Goal: Register for event/course

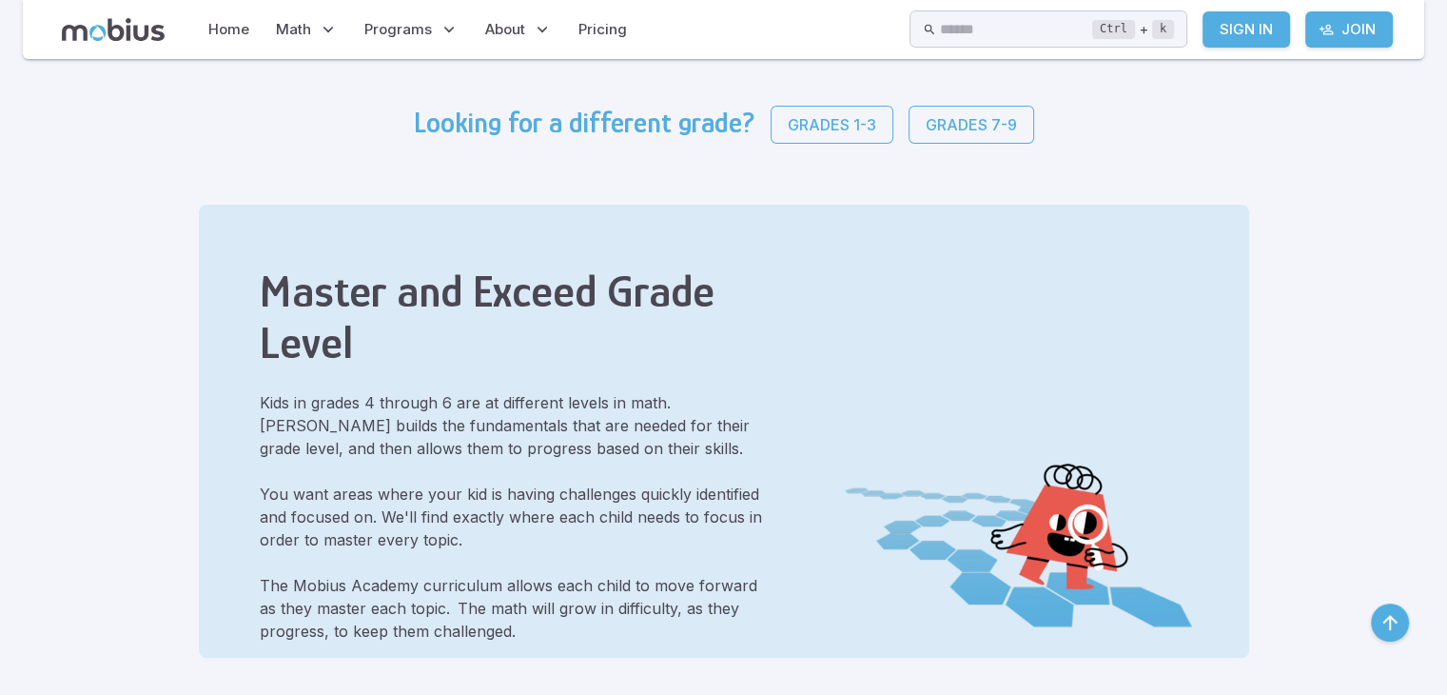
scroll to position [495, 0]
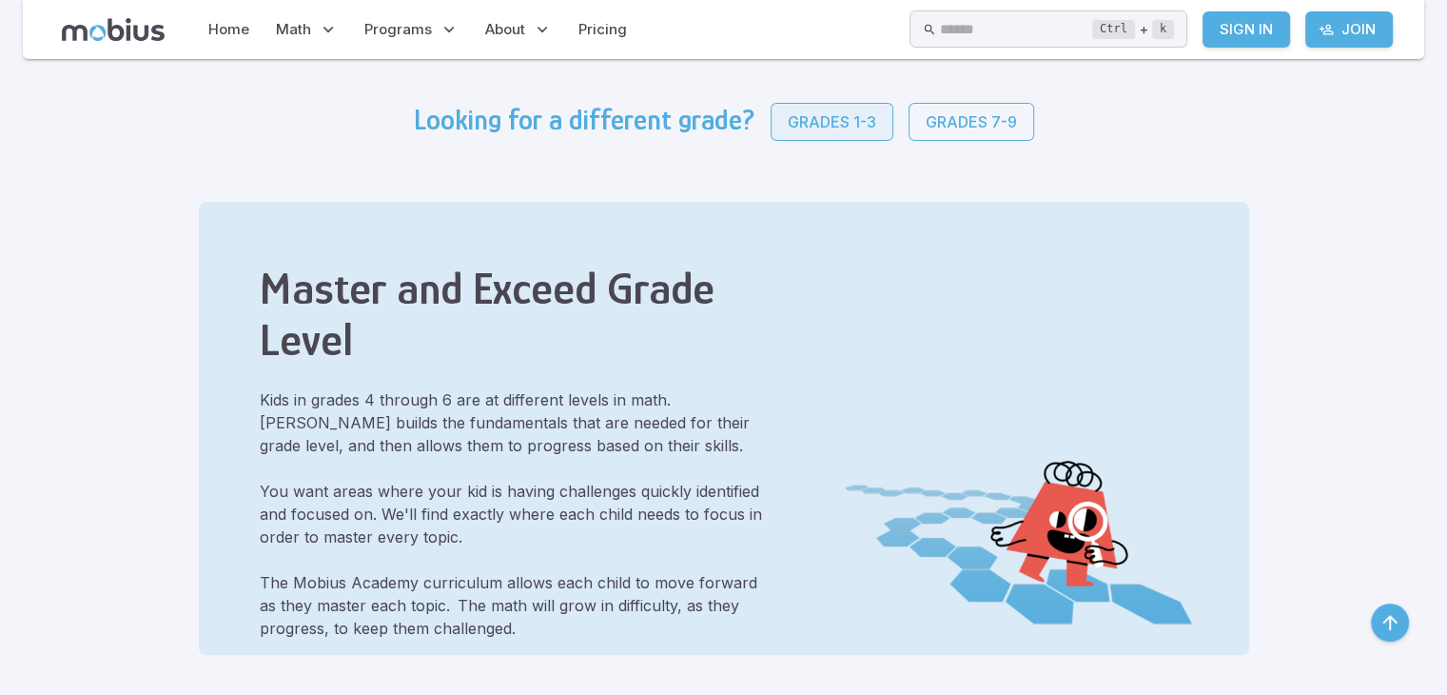
click at [836, 134] on link "Grades 1-3" at bounding box center [832, 122] width 123 height 38
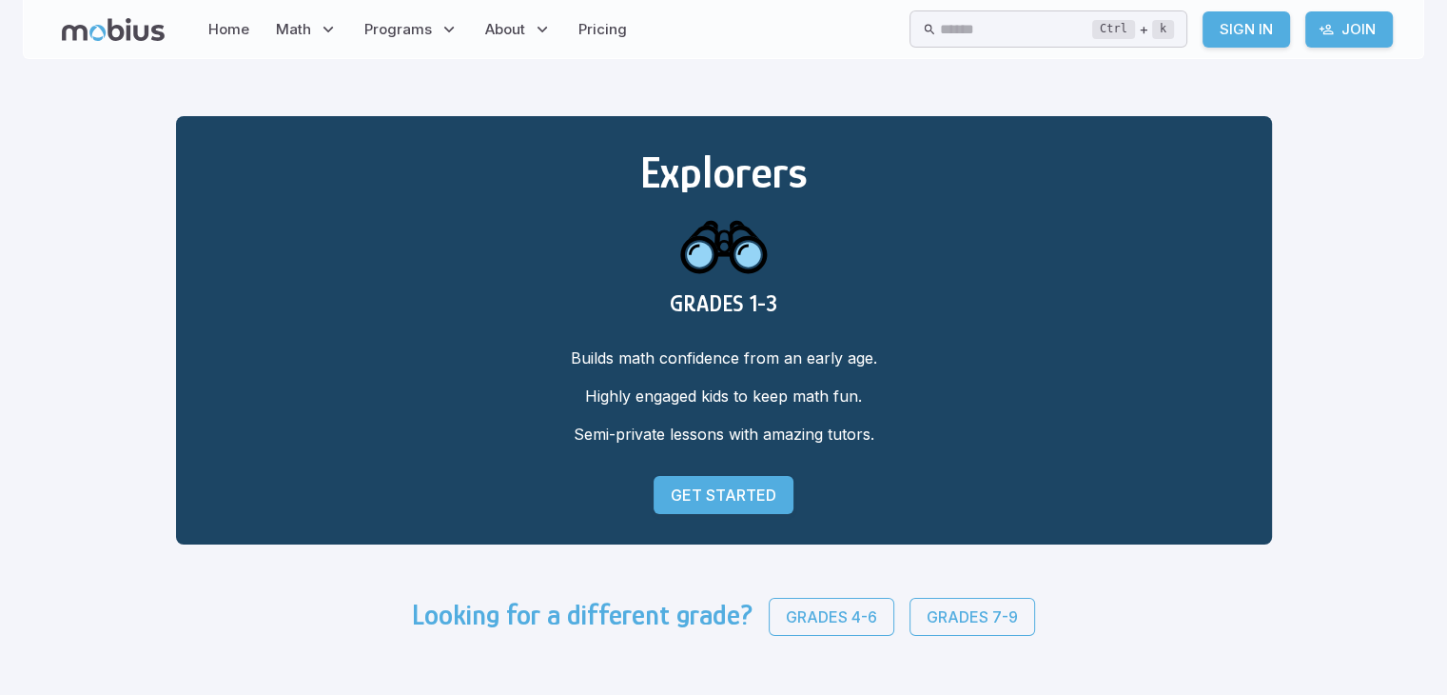
click at [704, 486] on p "Get Started" at bounding box center [724, 494] width 106 height 23
